Goal: Task Accomplishment & Management: Use online tool/utility

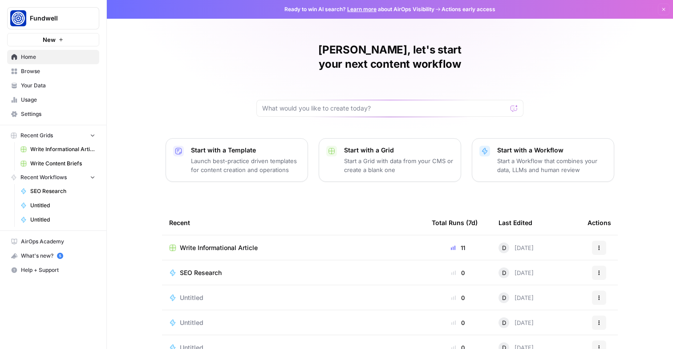
click at [68, 149] on span "Write Informational Article" at bounding box center [62, 149] width 65 height 8
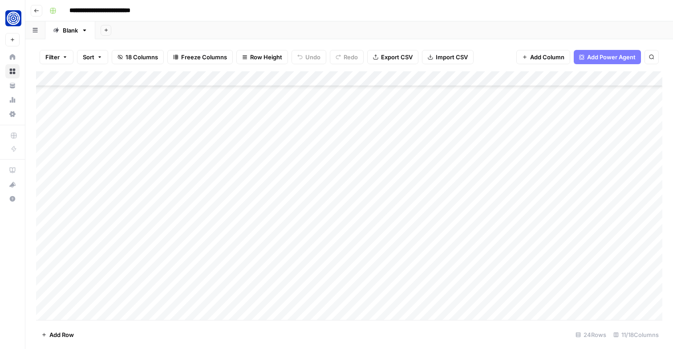
scroll to position [144, 0]
click at [351, 220] on div "Add Column" at bounding box center [349, 195] width 627 height 249
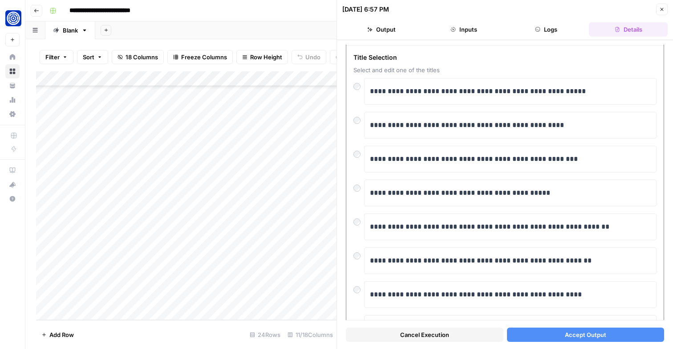
scroll to position [29, 0]
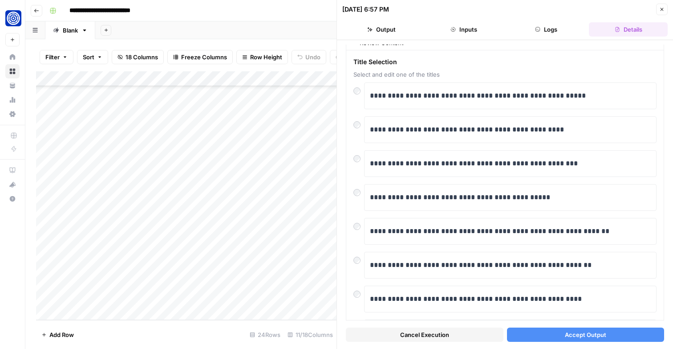
click at [553, 334] on button "Accept Output" at bounding box center [586, 334] width 158 height 14
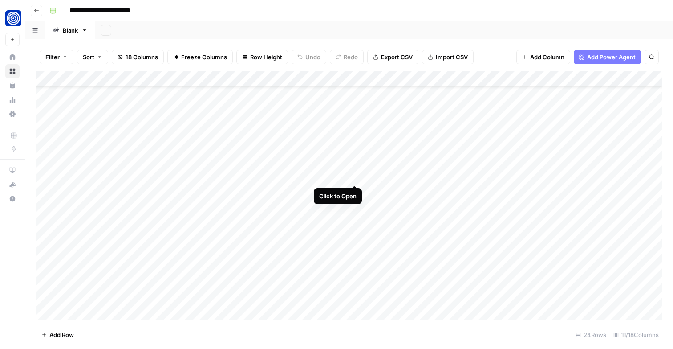
click at [352, 174] on div "Add Column" at bounding box center [349, 195] width 627 height 249
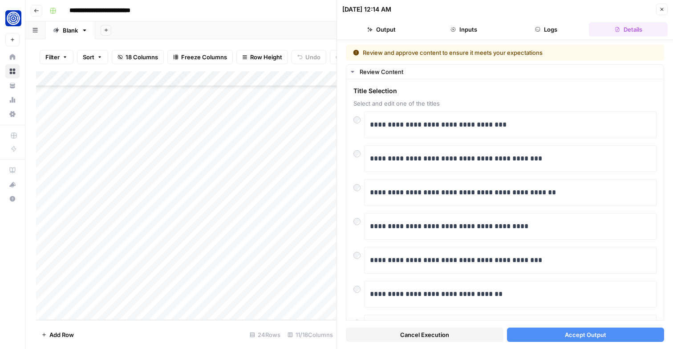
click at [544, 334] on button "Accept Output" at bounding box center [586, 334] width 158 height 14
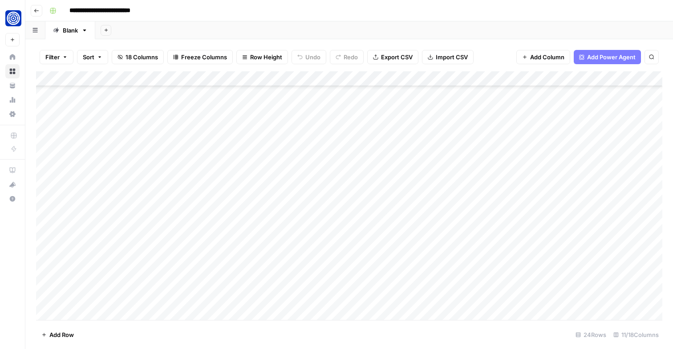
scroll to position [107, 0]
click at [435, 212] on div "Add Column" at bounding box center [349, 195] width 627 height 249
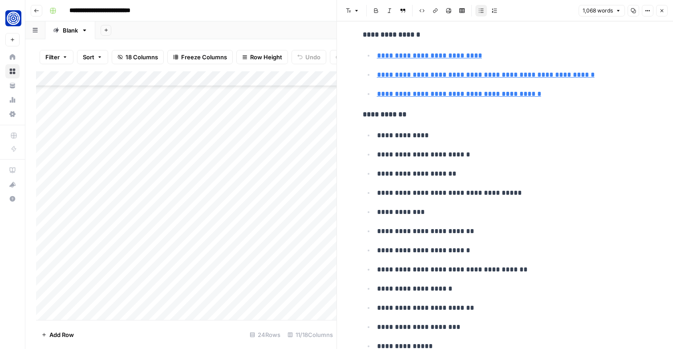
scroll to position [2203, 0]
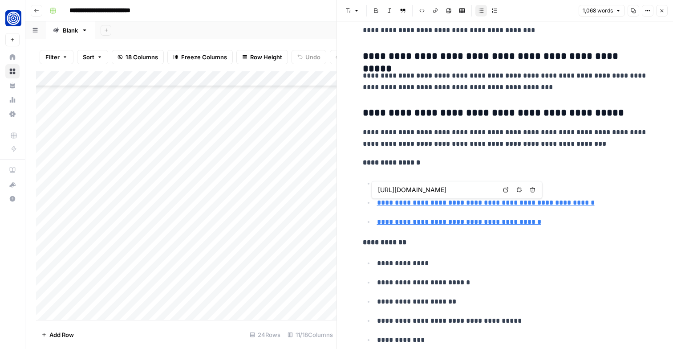
type input "[URL][DOMAIN_NAME]"
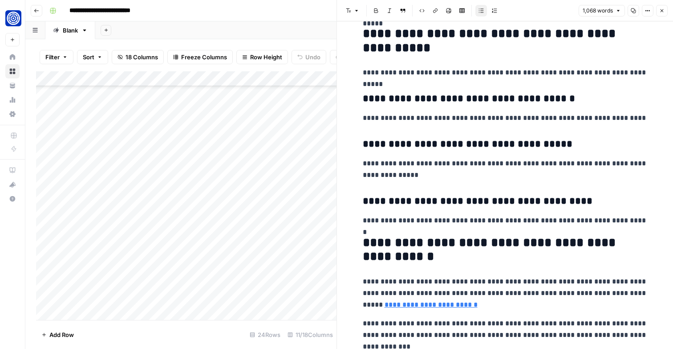
scroll to position [1749, 0]
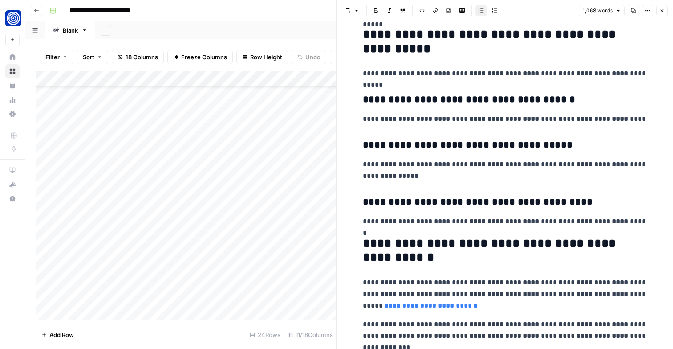
click at [665, 7] on button "Close" at bounding box center [662, 11] width 12 height 12
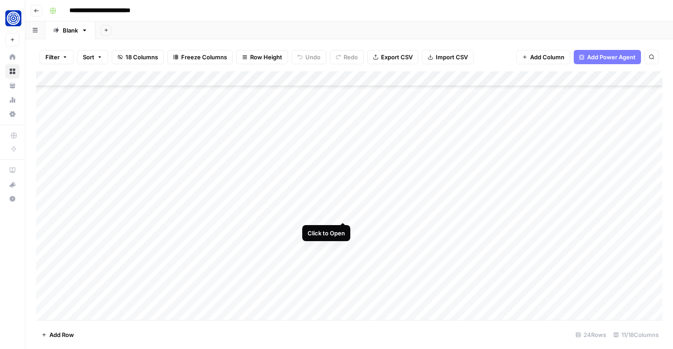
click at [343, 214] on div "Add Column" at bounding box center [349, 195] width 627 height 249
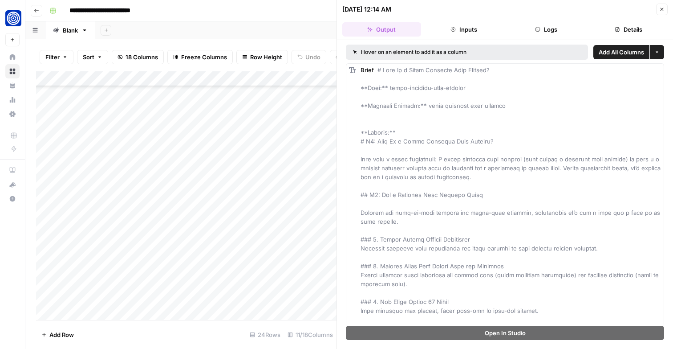
click at [461, 34] on button "Inputs" at bounding box center [464, 29] width 79 height 14
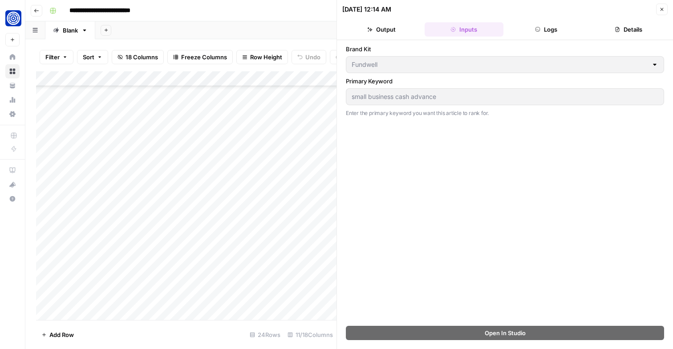
click at [555, 29] on button "Logs" at bounding box center [546, 29] width 79 height 14
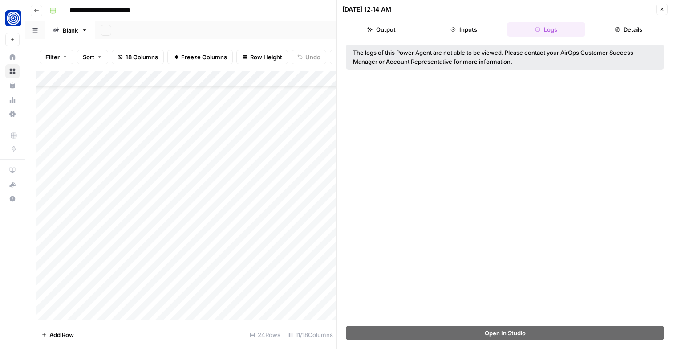
click at [601, 28] on button "Details" at bounding box center [628, 29] width 79 height 14
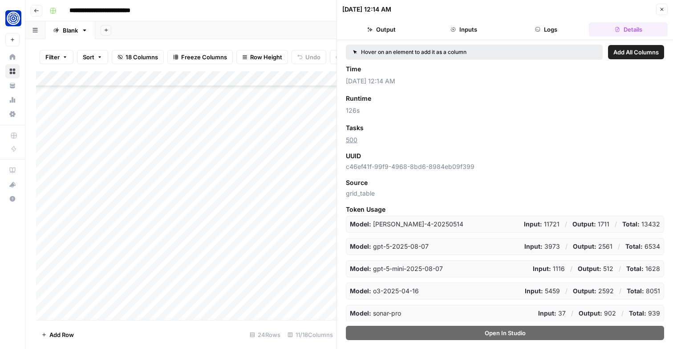
scroll to position [58, 0]
click at [663, 9] on icon "button" at bounding box center [662, 9] width 5 height 5
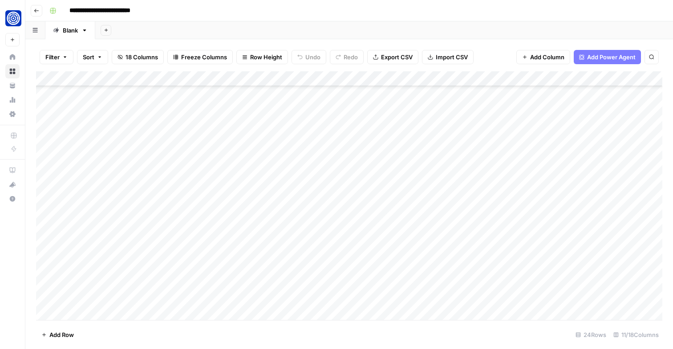
click at [432, 214] on div "Add Column" at bounding box center [349, 195] width 627 height 249
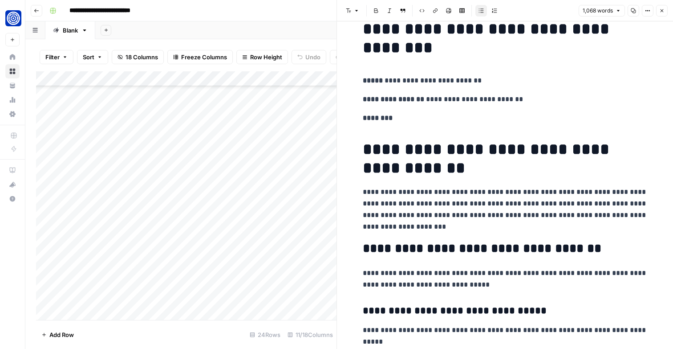
scroll to position [28, 0]
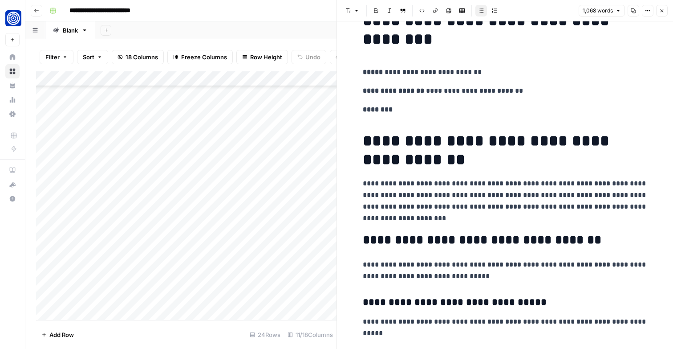
click at [664, 11] on icon "button" at bounding box center [662, 10] width 5 height 5
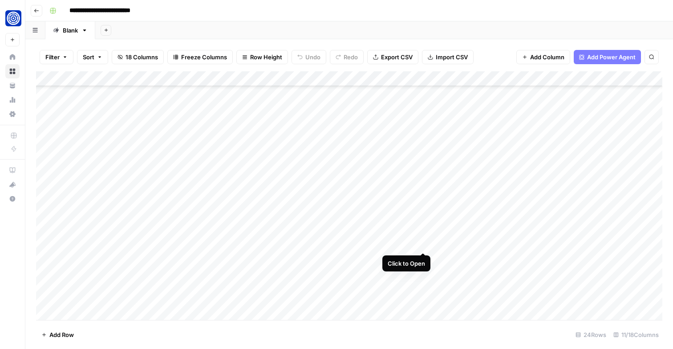
click at [423, 244] on div "Add Column" at bounding box center [349, 195] width 627 height 249
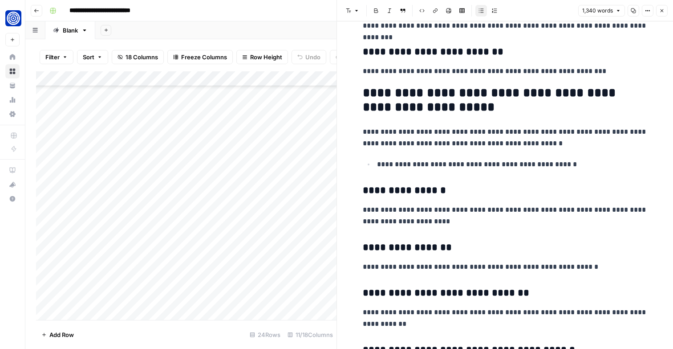
scroll to position [1290, 0]
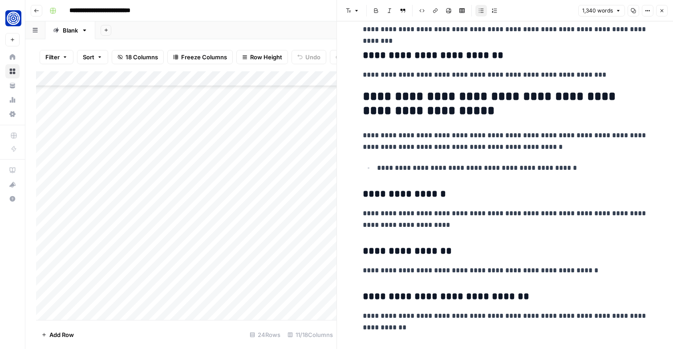
click at [661, 11] on icon "button" at bounding box center [662, 10] width 5 height 5
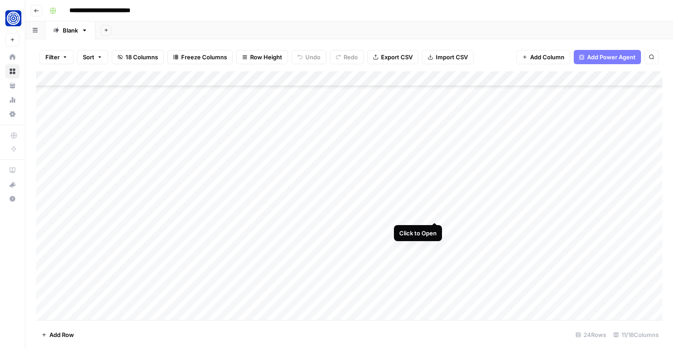
click at [433, 211] on div "Add Column" at bounding box center [349, 195] width 627 height 249
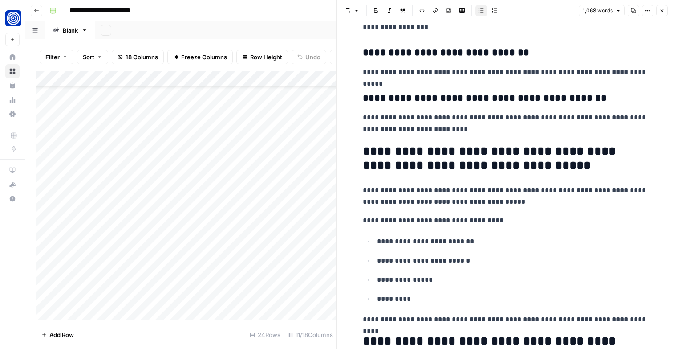
scroll to position [1218, 0]
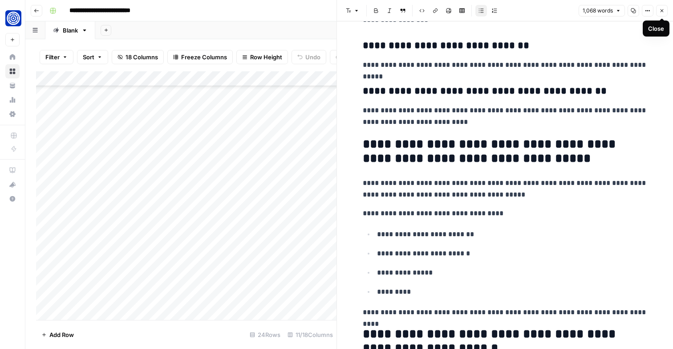
click at [661, 12] on icon "button" at bounding box center [662, 10] width 5 height 5
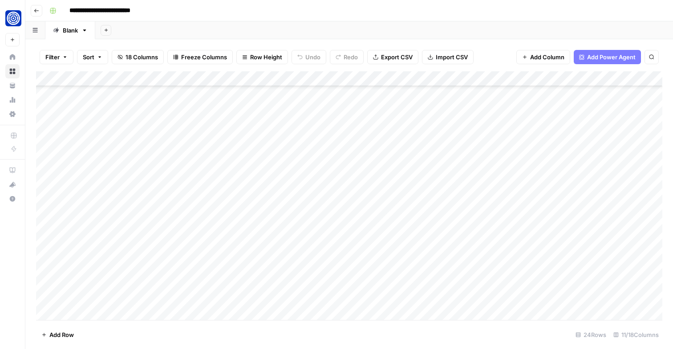
click at [477, 211] on div "Add Column" at bounding box center [349, 195] width 627 height 249
click at [500, 212] on div "Add Column" at bounding box center [349, 195] width 627 height 249
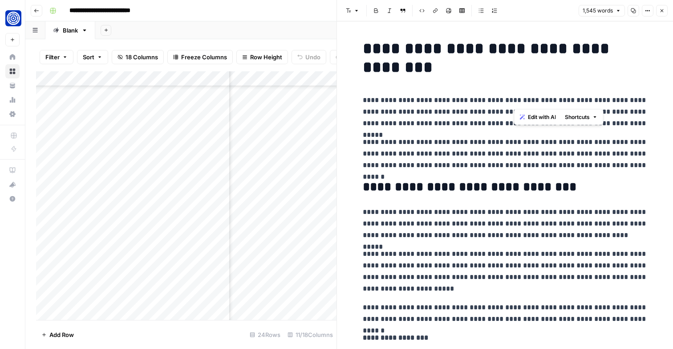
drag, startPoint x: 514, startPoint y: 99, endPoint x: 591, endPoint y: 100, distance: 77.9
click at [591, 100] on p "**********" at bounding box center [505, 111] width 285 height 35
click at [536, 118] on span "Edit with AI" at bounding box center [542, 117] width 28 height 8
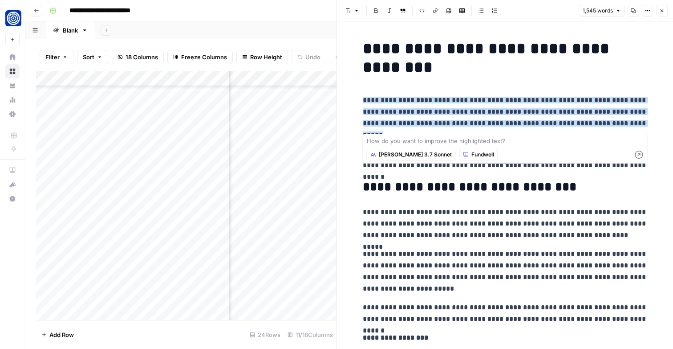
click at [560, 69] on h1 "**********" at bounding box center [505, 57] width 285 height 37
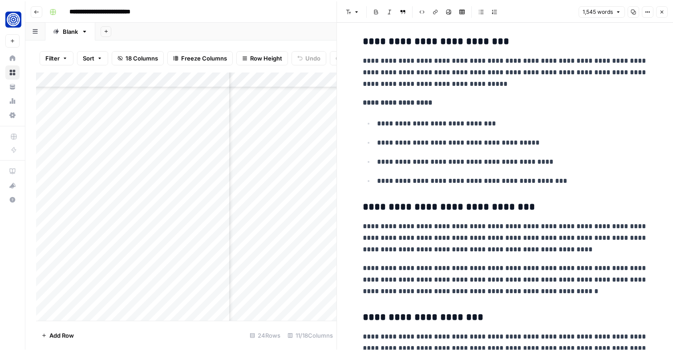
scroll to position [1755, 0]
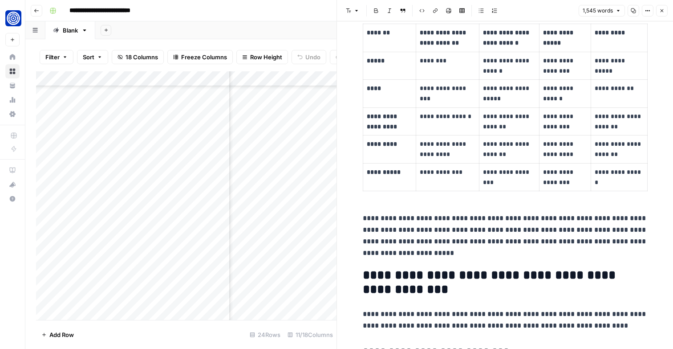
click at [666, 8] on button "Close" at bounding box center [662, 11] width 12 height 12
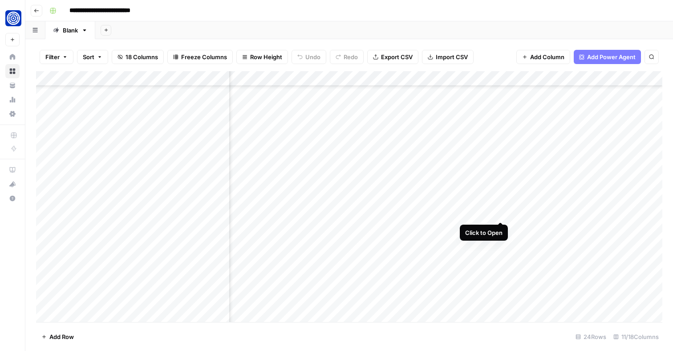
click at [499, 212] on div "Add Column" at bounding box center [349, 196] width 627 height 251
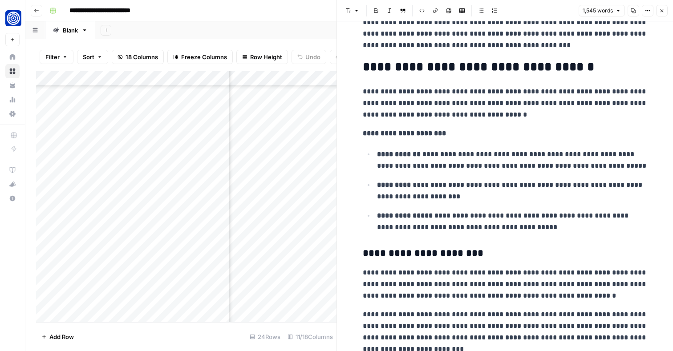
scroll to position [468, 0]
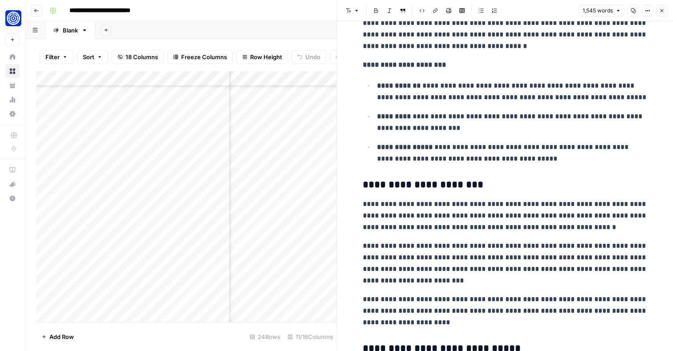
click at [526, 107] on ul "**********" at bounding box center [505, 122] width 285 height 85
copy div "**********"
click at [515, 146] on p "**********" at bounding box center [512, 153] width 271 height 23
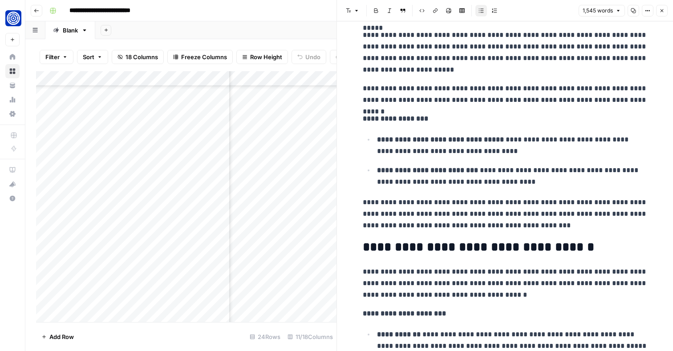
scroll to position [0, 0]
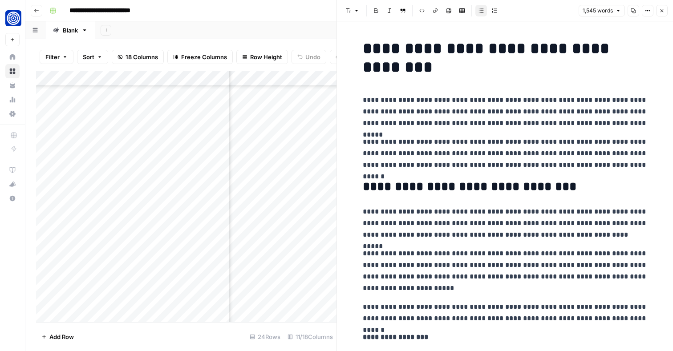
click at [658, 12] on button "Close" at bounding box center [662, 11] width 12 height 12
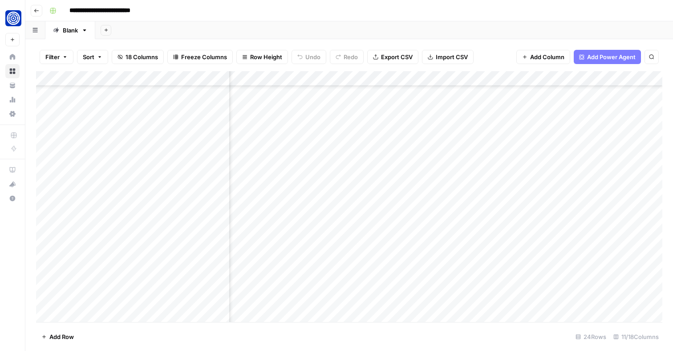
click at [525, 210] on div "Add Column" at bounding box center [349, 196] width 627 height 251
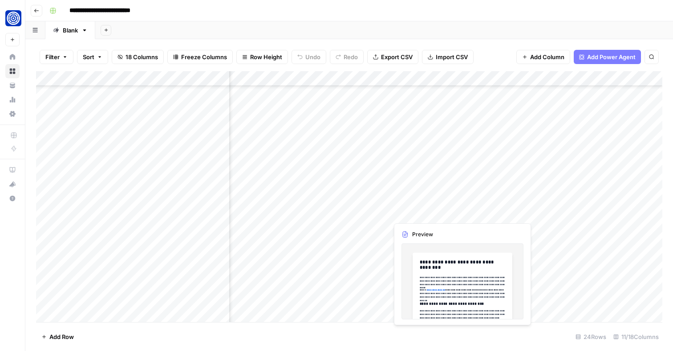
click at [458, 212] on div "Add Column" at bounding box center [349, 196] width 627 height 251
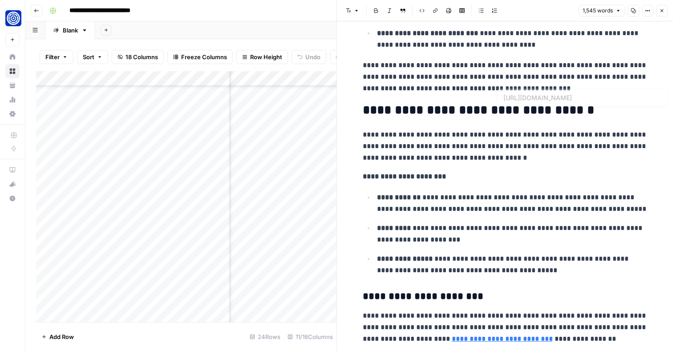
scroll to position [465, 0]
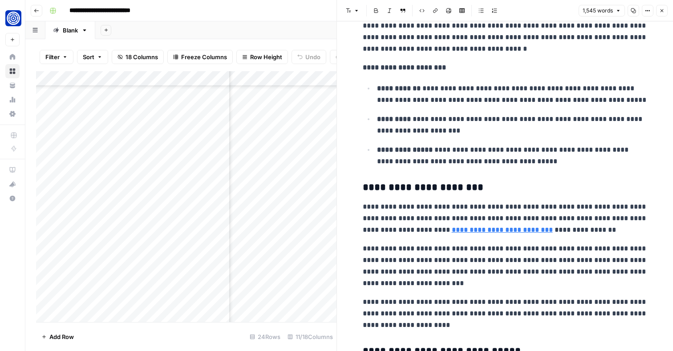
click at [662, 14] on button "Close" at bounding box center [662, 11] width 12 height 12
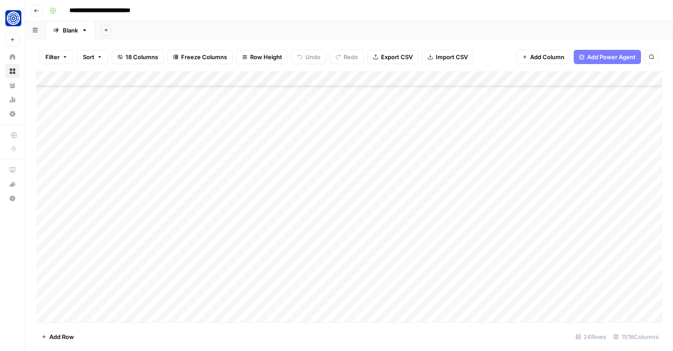
scroll to position [139, 0]
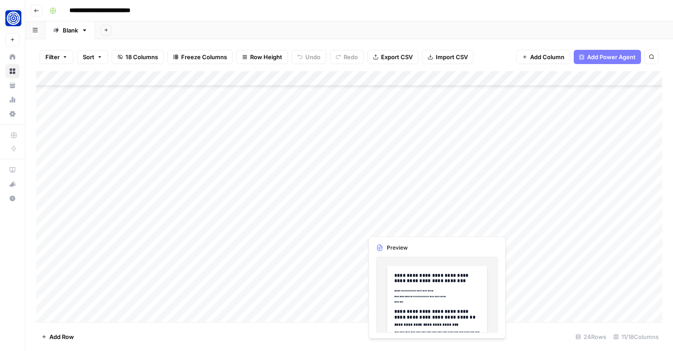
click at [435, 225] on div "Add Column" at bounding box center [349, 196] width 627 height 251
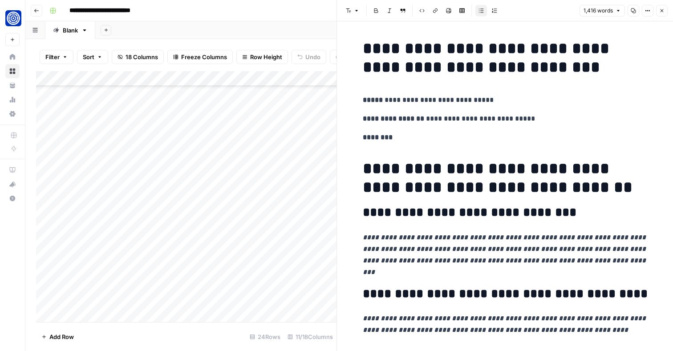
click at [471, 181] on h1 "**********" at bounding box center [505, 177] width 285 height 37
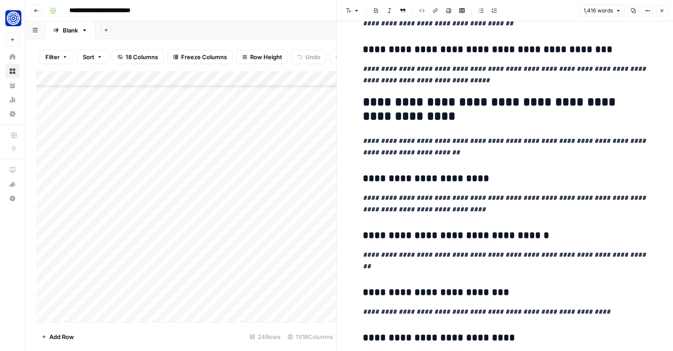
scroll to position [1264, 0]
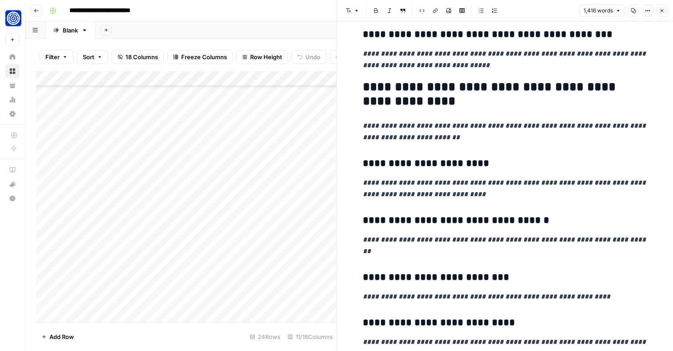
click at [662, 12] on icon "button" at bounding box center [662, 10] width 5 height 5
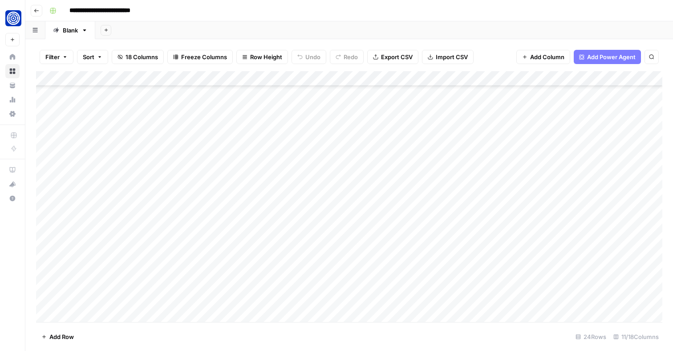
scroll to position [142, 0]
click at [96, 313] on div "Add Column" at bounding box center [349, 196] width 627 height 251
type textarea "**********"
click at [108, 332] on footer "Add Row 25 Rows 11/18 Columns" at bounding box center [349, 336] width 627 height 29
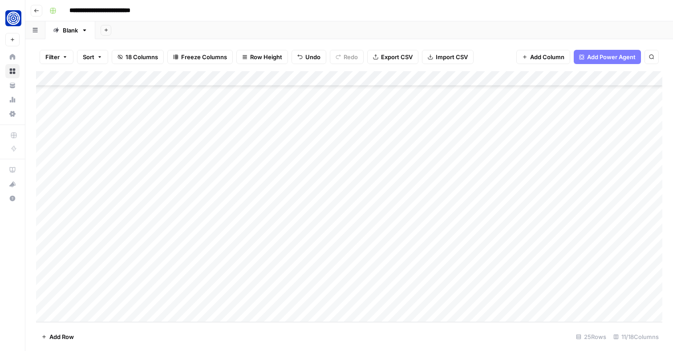
click at [139, 331] on footer "Add Row 25 Rows 11/18 Columns" at bounding box center [349, 336] width 627 height 29
click at [546, 166] on div "Add Column" at bounding box center [349, 196] width 627 height 251
click at [126, 313] on div "Add Column" at bounding box center [349, 196] width 627 height 251
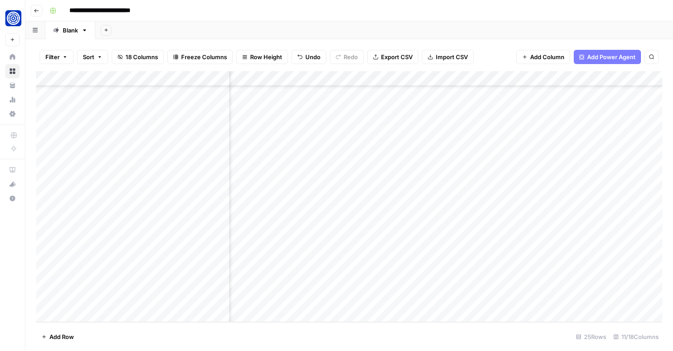
scroll to position [172, 305]
type textarea "**********"
click at [159, 314] on div "Add Column" at bounding box center [349, 196] width 627 height 251
type textarea "**********"
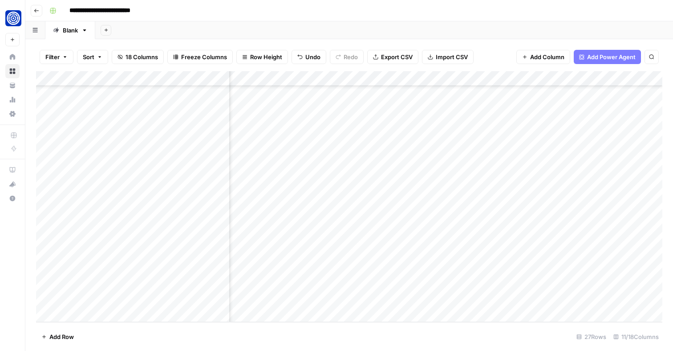
click at [503, 47] on div "Filter Sort 18 Columns Freeze Columns Row Height Undo Redo Export CSV Import CS…" at bounding box center [349, 57] width 627 height 29
